Goal: Task Accomplishment & Management: Manage account settings

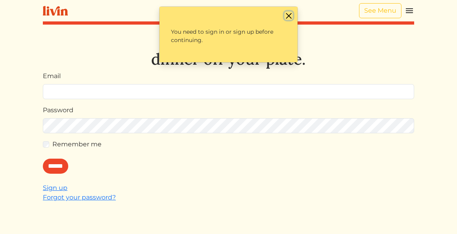
click at [292, 14] on button "Close" at bounding box center [288, 15] width 8 height 8
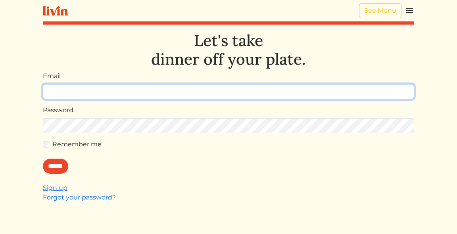
click at [124, 92] on input "Email" at bounding box center [228, 91] width 371 height 15
type input "**********"
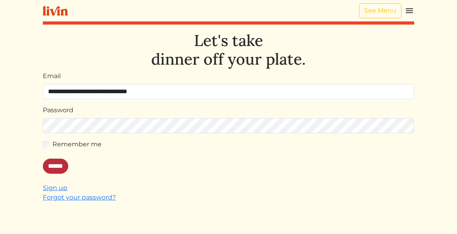
click at [62, 168] on input "******" at bounding box center [55, 166] width 25 height 15
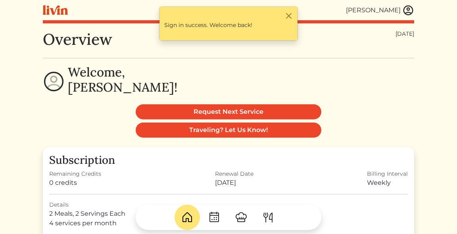
scroll to position [1, 0]
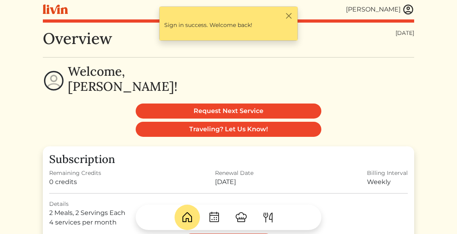
click at [273, 224] on img at bounding box center [268, 217] width 13 height 13
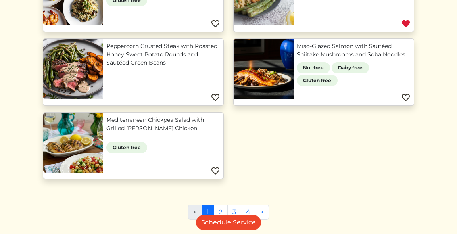
scroll to position [580, 0]
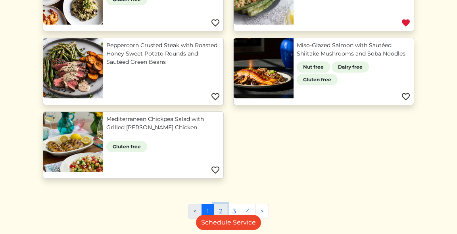
click at [221, 213] on link "2" at bounding box center [221, 211] width 14 height 15
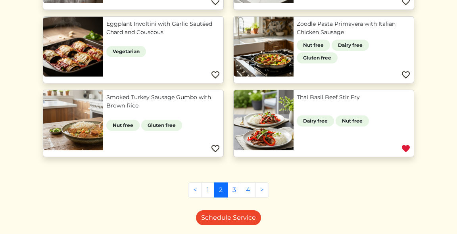
scroll to position [312, 0]
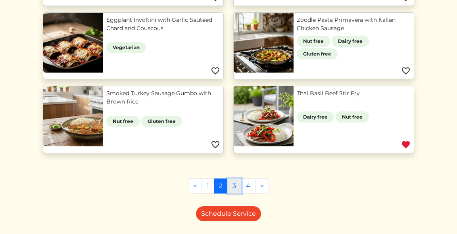
click at [236, 185] on link "3" at bounding box center [234, 185] width 14 height 15
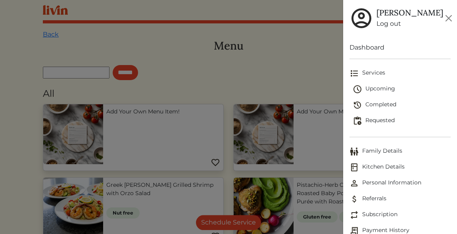
click at [385, 27] on link "Log out" at bounding box center [409, 24] width 67 height 10
